Goal: Task Accomplishment & Management: Use online tool/utility

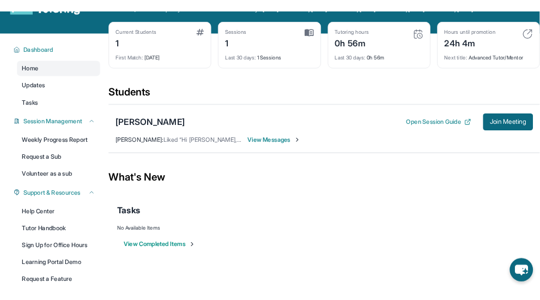
scroll to position [43, 0]
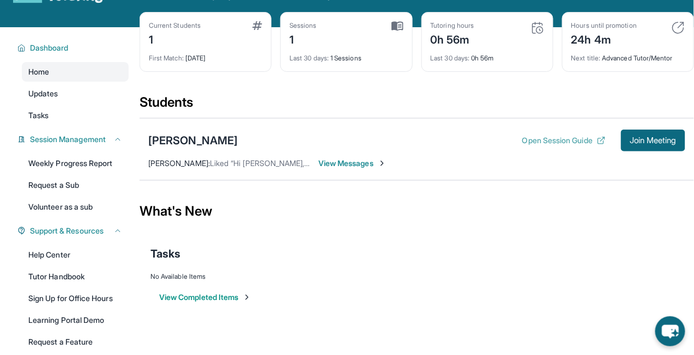
click at [581, 146] on button "Open Session Guide" at bounding box center [563, 140] width 83 height 11
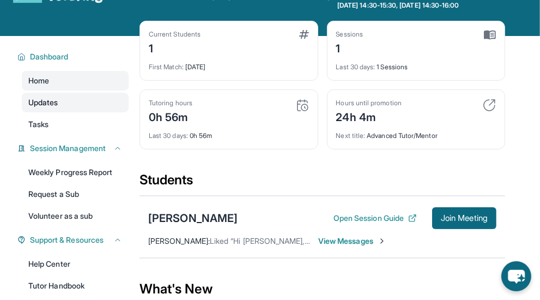
click at [73, 104] on link "Updates" at bounding box center [75, 103] width 107 height 20
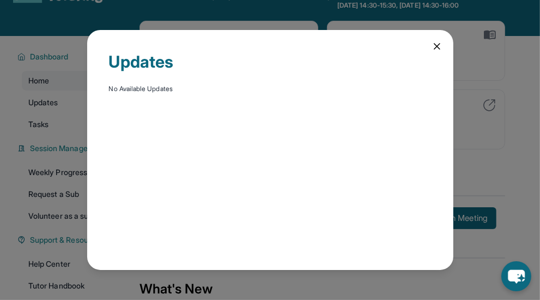
click at [435, 46] on icon at bounding box center [437, 46] width 11 height 11
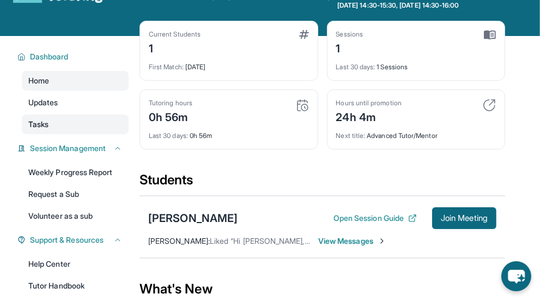
click at [25, 131] on link "Tasks" at bounding box center [75, 125] width 107 height 20
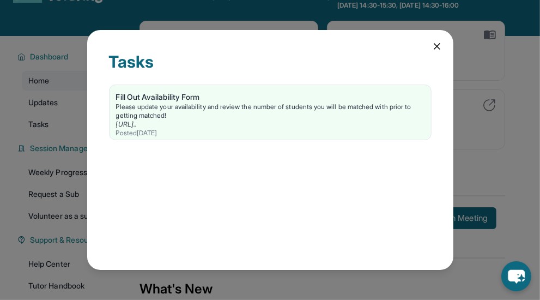
click at [435, 47] on icon at bounding box center [437, 46] width 5 height 5
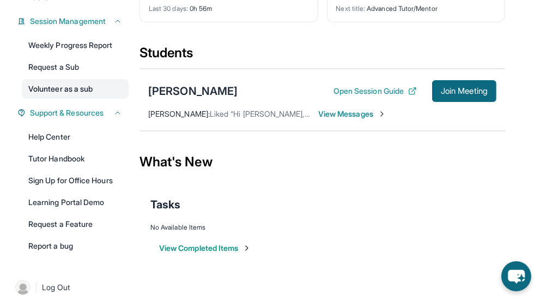
scroll to position [179, 0]
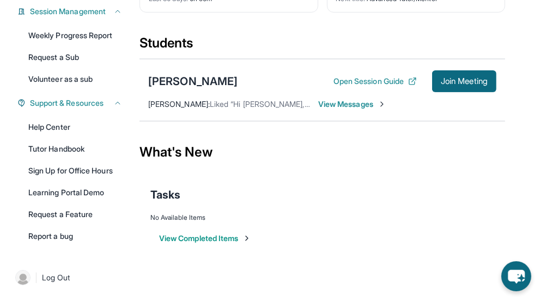
click at [330, 103] on span "View Messages" at bounding box center [352, 104] width 68 height 11
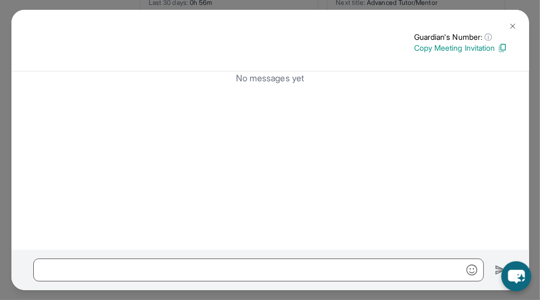
click at [515, 25] on img at bounding box center [513, 26] width 9 height 9
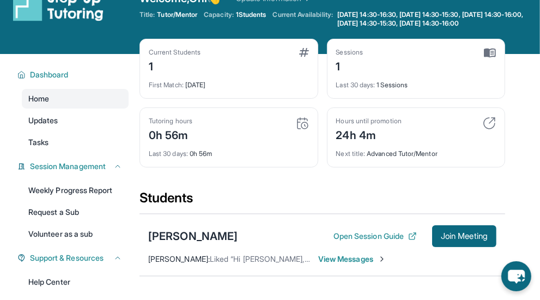
scroll to position [0, 0]
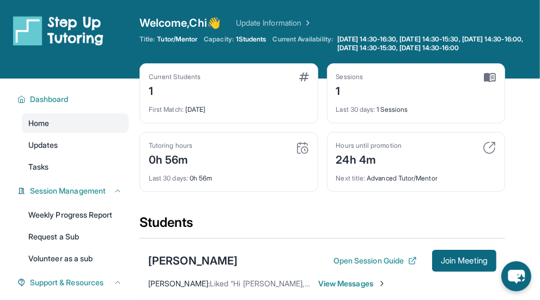
click at [312, 24] on img at bounding box center [307, 22] width 11 height 11
click at [474, 126] on div "Current Students 1 First Match : [DATE] Sessions 1 Last 30 days : 1 Sessions Tu…" at bounding box center [323, 138] width 366 height 150
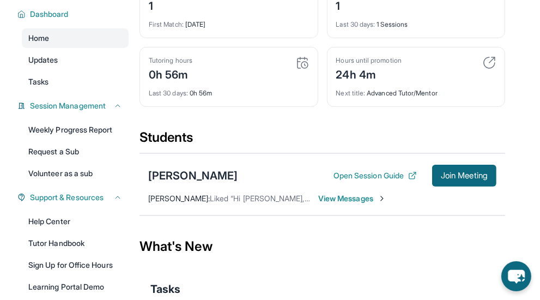
scroll to position [86, 0]
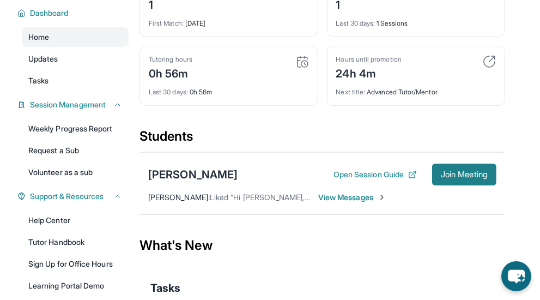
click at [465, 175] on span "Join Meeting" at bounding box center [464, 174] width 47 height 7
click at [225, 170] on div "[PERSON_NAME]" at bounding box center [192, 174] width 89 height 15
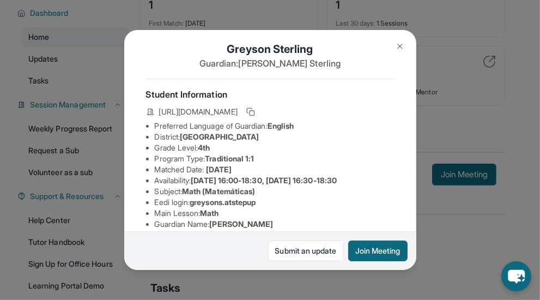
scroll to position [11, 0]
click at [255, 108] on icon at bounding box center [250, 111] width 9 height 9
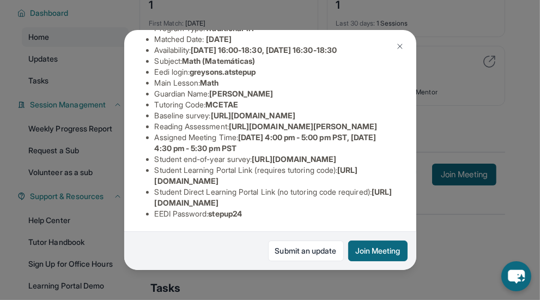
scroll to position [141, 381]
drag, startPoint x: 154, startPoint y: 126, endPoint x: 430, endPoint y: 154, distance: 277.2
click at [430, 154] on div "Greyson Sterling Guardian: [PERSON_NAME] Student Information [URL][DOMAIN_NAME]…" at bounding box center [270, 150] width 540 height 300
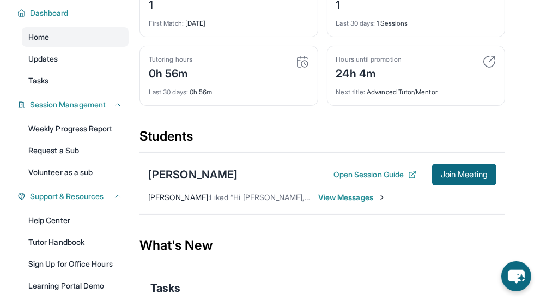
copy ul "[URL][DOMAIN_NAME] Reading Assessment : [URL][DOMAIN_NAME]"
click at [458, 171] on span "Join Meeting" at bounding box center [464, 174] width 47 height 7
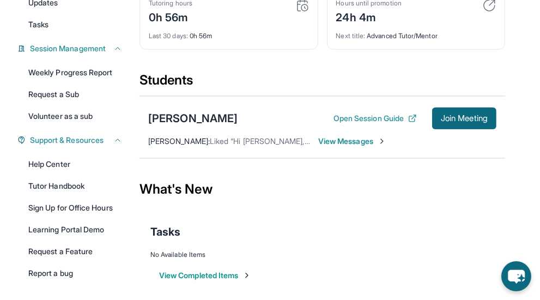
scroll to position [144, 0]
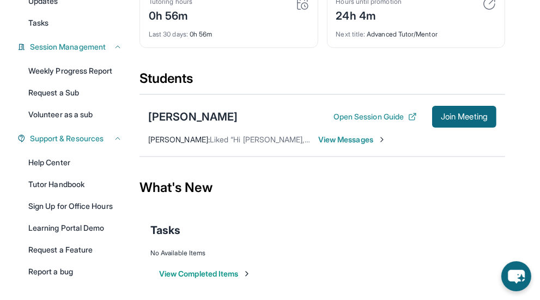
click at [377, 138] on span "View Messages" at bounding box center [352, 139] width 68 height 11
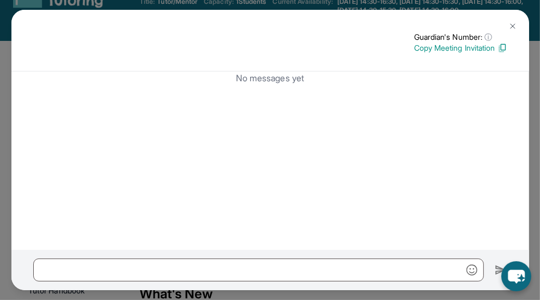
scroll to position [26, 0]
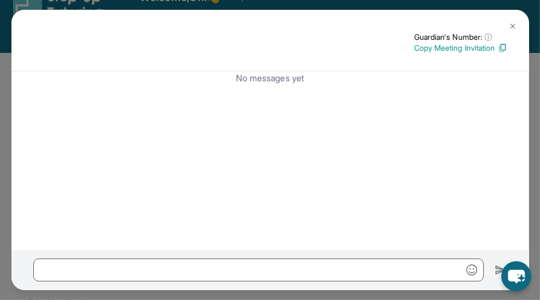
click at [513, 25] on img at bounding box center [513, 26] width 9 height 9
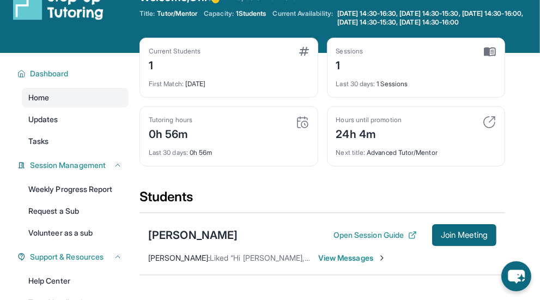
click at [491, 48] on img at bounding box center [490, 52] width 12 height 10
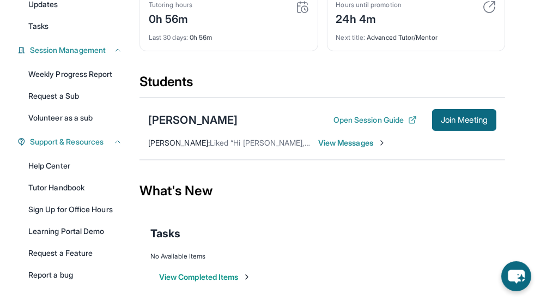
scroll to position [179, 0]
